Goal: Task Accomplishment & Management: Complete application form

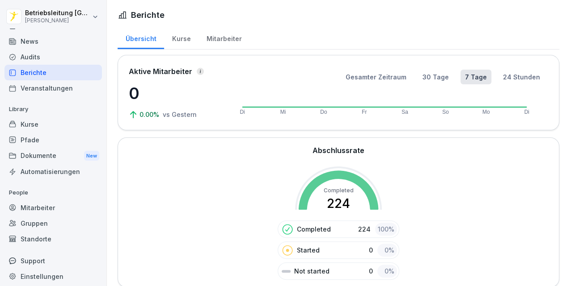
scroll to position [16, 0]
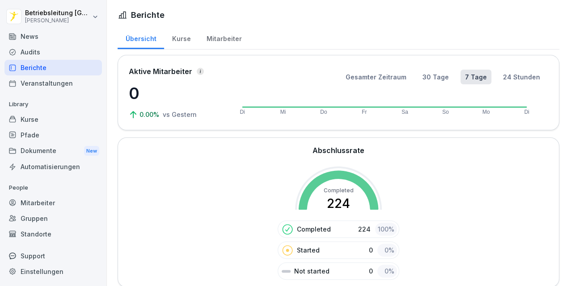
click at [32, 198] on div "Mitarbeiter" at bounding box center [52, 203] width 97 height 16
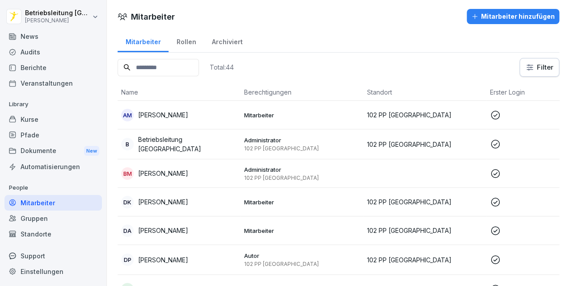
click at [492, 20] on div "Mitarbeiter hinzufügen" at bounding box center [513, 17] width 84 height 10
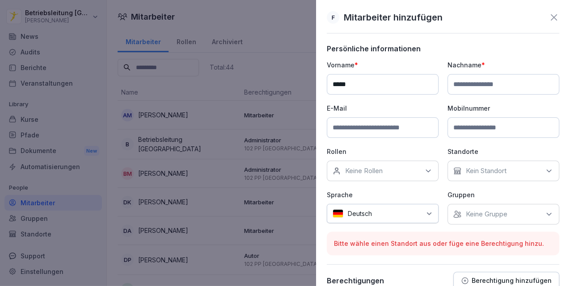
type input "*****"
type input "****"
type input "**********"
click at [408, 168] on div "Keine Rollen" at bounding box center [383, 171] width 112 height 21
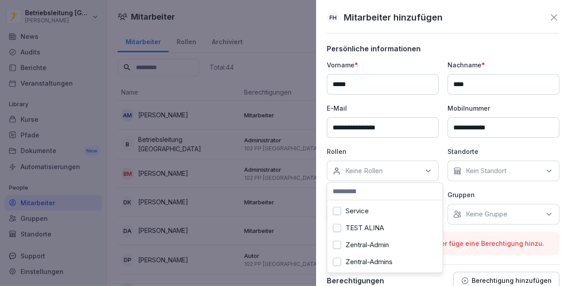
scroll to position [361, 0]
click at [373, 209] on div "Service" at bounding box center [384, 211] width 111 height 17
click at [513, 167] on div "Kein Standort" at bounding box center [503, 171] width 112 height 21
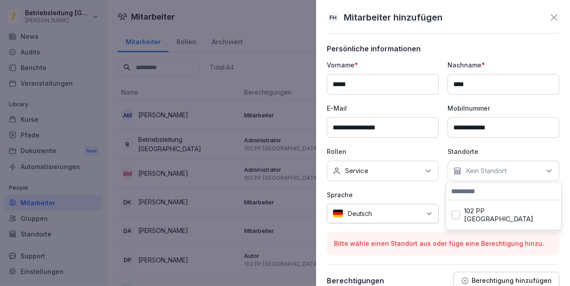
click at [488, 207] on label "102 PP [GEOGRAPHIC_DATA]" at bounding box center [509, 215] width 91 height 16
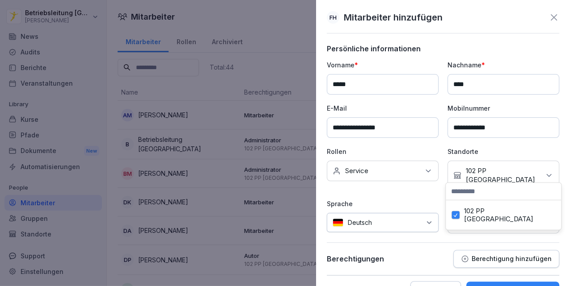
click at [430, 199] on p "Sprache" at bounding box center [383, 203] width 112 height 9
click at [469, 219] on p "Keine Gruppe" at bounding box center [486, 223] width 42 height 9
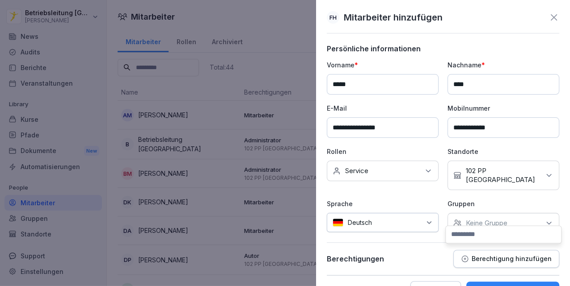
click at [469, 219] on p "Keine Gruppe" at bounding box center [486, 223] width 42 height 9
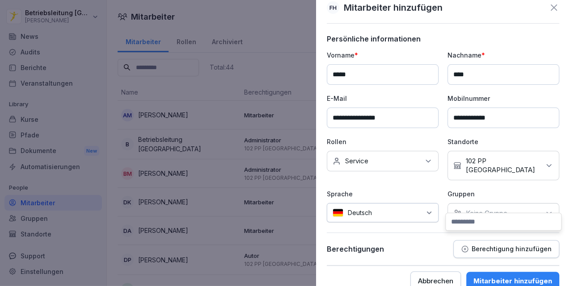
scroll to position [14, 0]
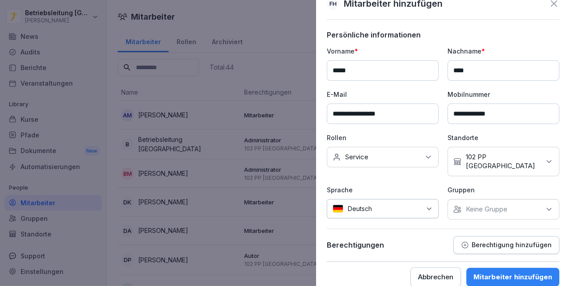
click at [467, 242] on icon "button" at bounding box center [464, 245] width 6 height 6
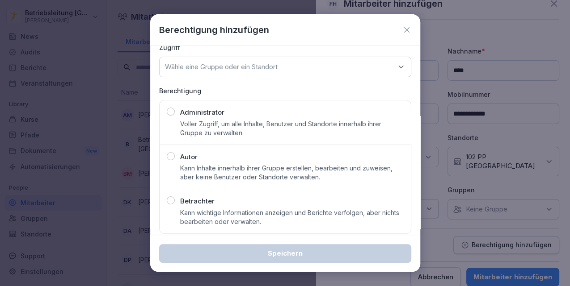
scroll to position [18, 0]
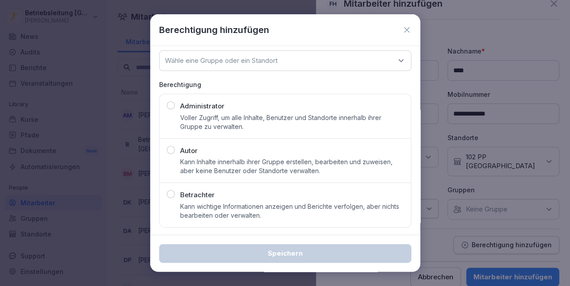
click at [402, 29] on icon at bounding box center [406, 29] width 9 height 9
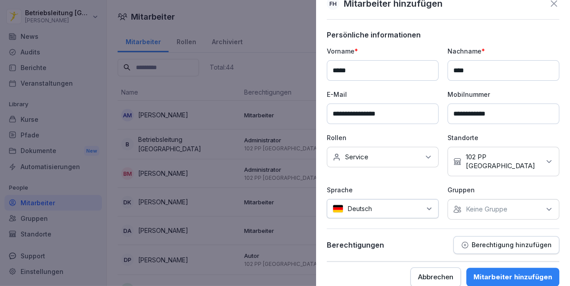
click at [498, 272] on div "Mitarbeiter hinzufügen" at bounding box center [512, 277] width 79 height 10
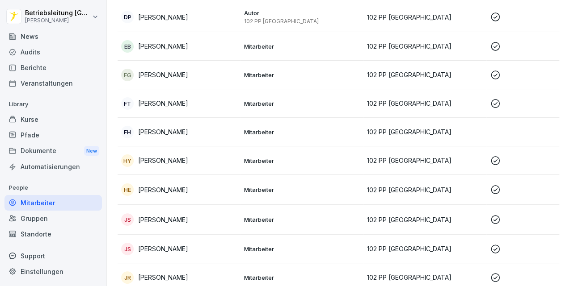
scroll to position [238, 0]
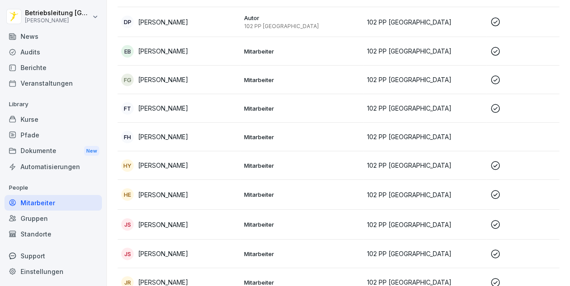
click at [181, 190] on p "[PERSON_NAME]" at bounding box center [163, 194] width 50 height 9
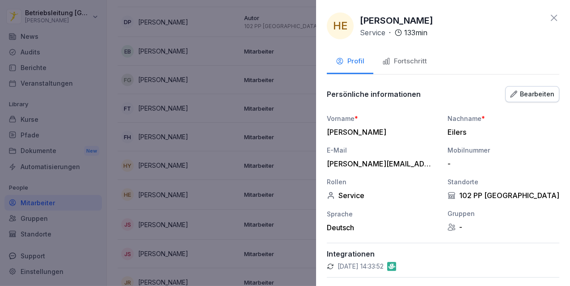
scroll to position [64, 0]
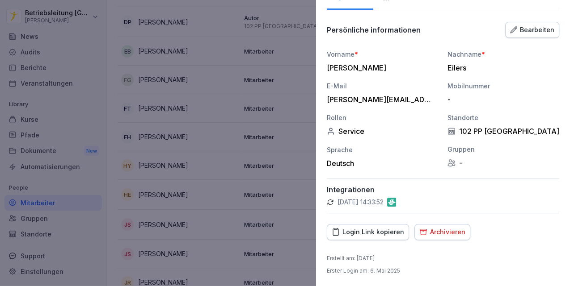
click at [423, 230] on icon "button" at bounding box center [423, 232] width 8 height 8
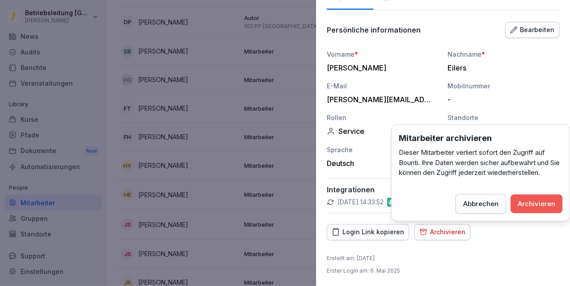
click at [522, 202] on div "Archivieren" at bounding box center [536, 204] width 38 height 10
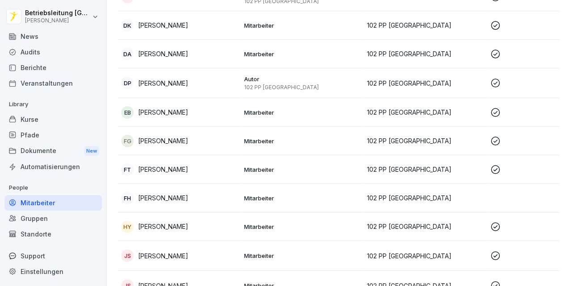
scroll to position [179, 0]
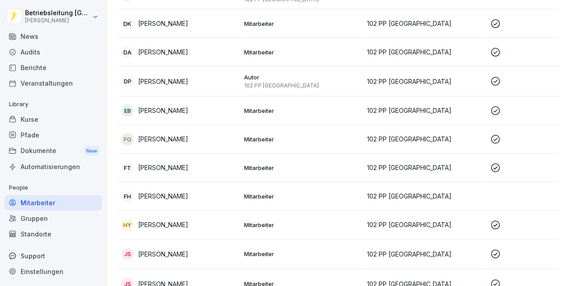
click at [199, 197] on div "FH [PERSON_NAME]" at bounding box center [179, 196] width 116 height 13
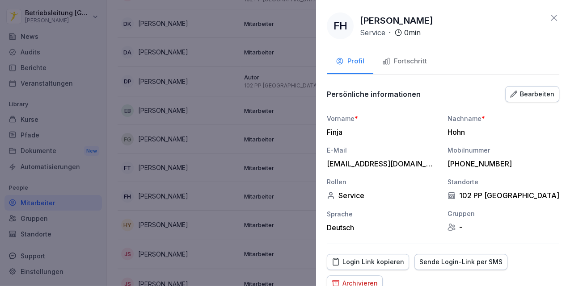
scroll to position [51, 0]
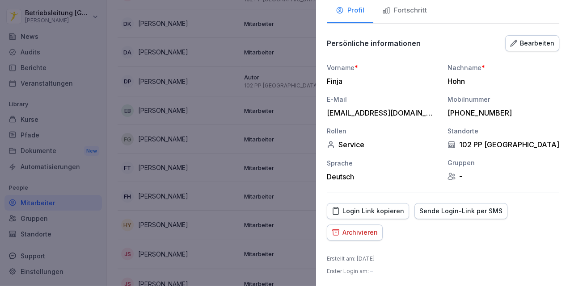
click at [437, 210] on div "Sende Login-Link per SMS" at bounding box center [460, 211] width 83 height 10
